Goal: Check status

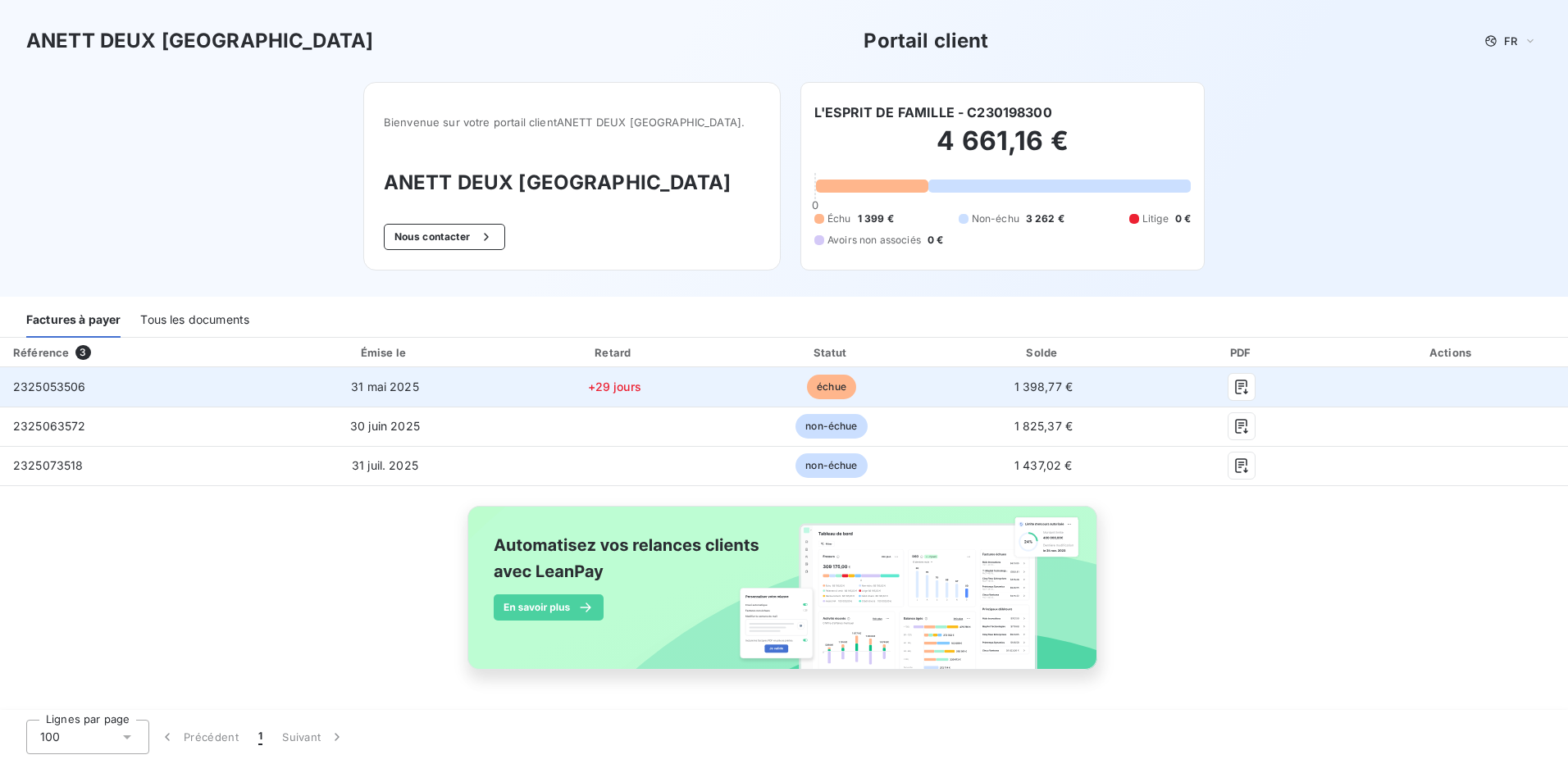
click at [634, 390] on span "+29 jours" at bounding box center [615, 387] width 54 height 14
click at [37, 382] on span "2325053506" at bounding box center [50, 387] width 73 height 14
click at [1240, 383] on icon "button" at bounding box center [1242, 387] width 12 height 15
